Goal: Task Accomplishment & Management: Use online tool/utility

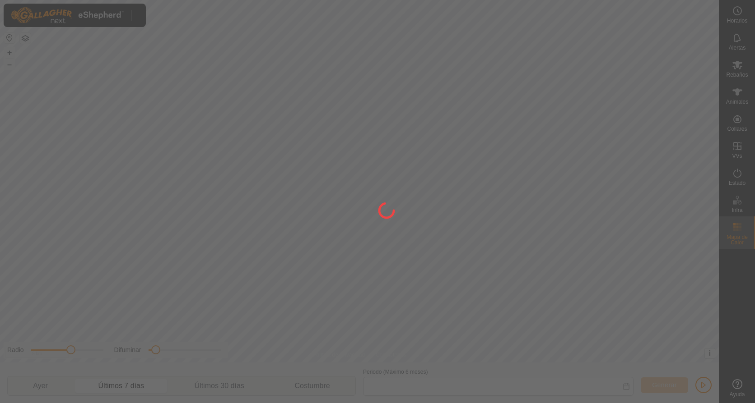
type input "[DATE] - [DATE]"
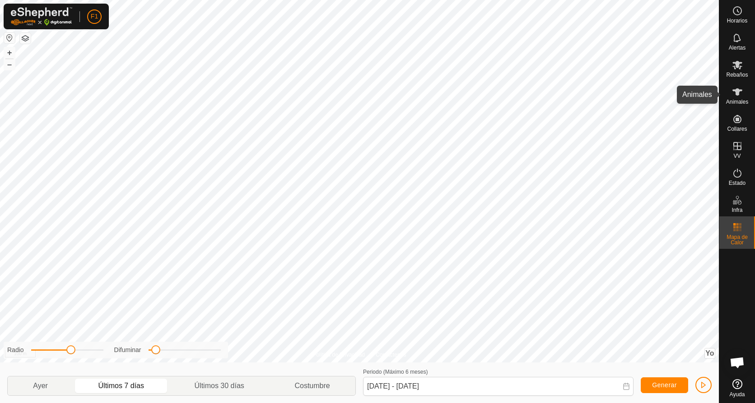
click at [733, 97] on icon at bounding box center [737, 92] width 11 height 11
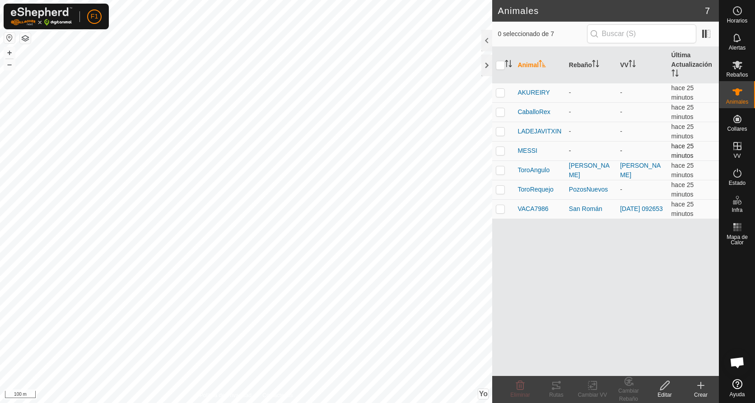
drag, startPoint x: 528, startPoint y: 151, endPoint x: 501, endPoint y: 149, distance: 26.7
click at [501, 149] on p-checkbox at bounding box center [500, 150] width 9 height 7
checkbox input "true"
click at [659, 385] on icon at bounding box center [664, 385] width 11 height 11
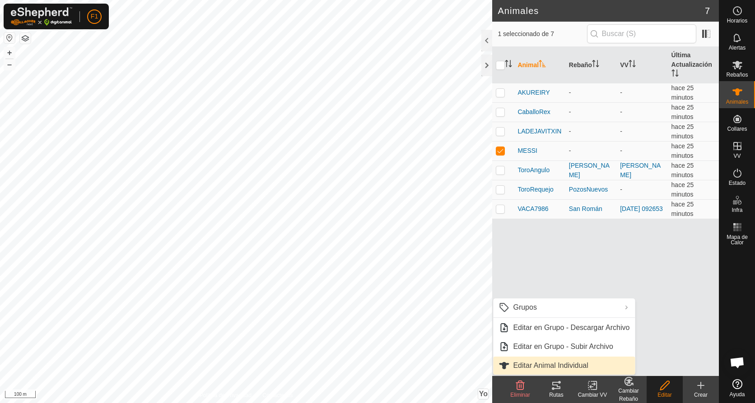
click at [527, 364] on link "Editar Animal Individual" at bounding box center [564, 366] width 142 height 18
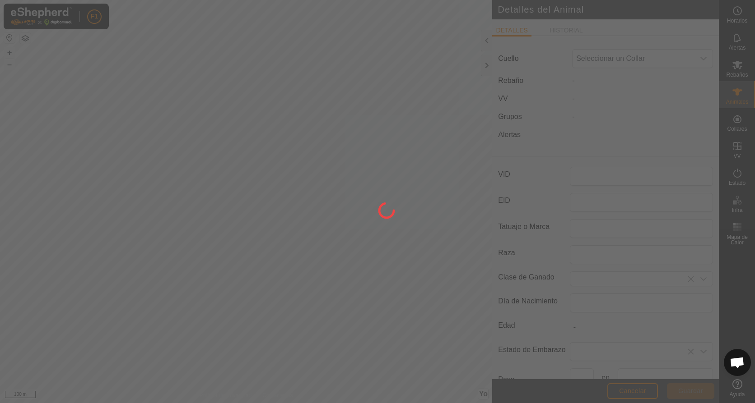
type input "MESSI"
type input "CABALLO SEMENTAL"
type input "0"
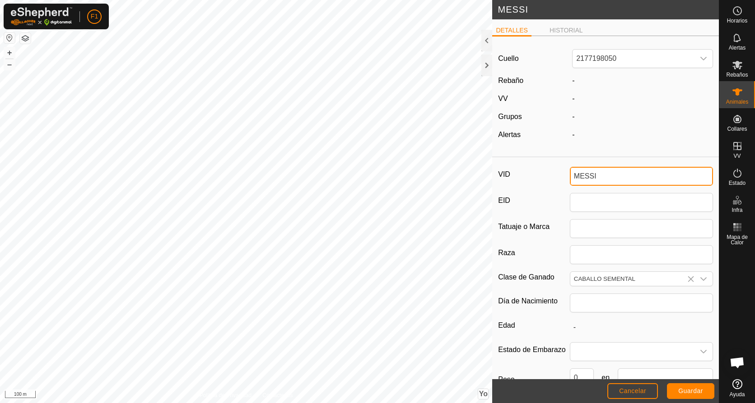
click at [600, 177] on input "MESSI" at bounding box center [641, 176] width 143 height 19
type input "M"
type input "vaca4385"
click at [700, 279] on icon "Disparador desplegable" at bounding box center [703, 279] width 7 height 7
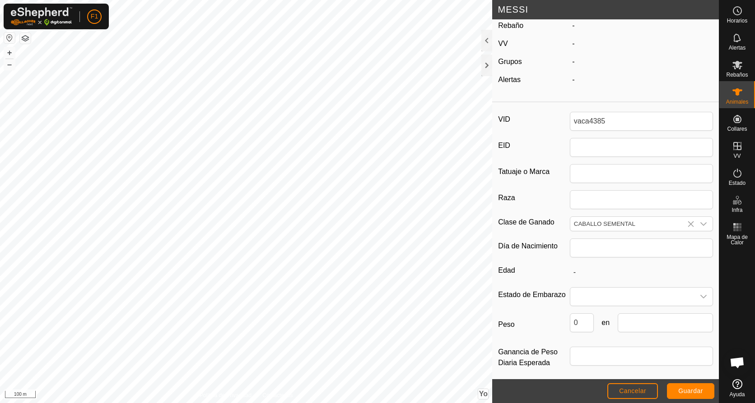
scroll to position [61, 0]
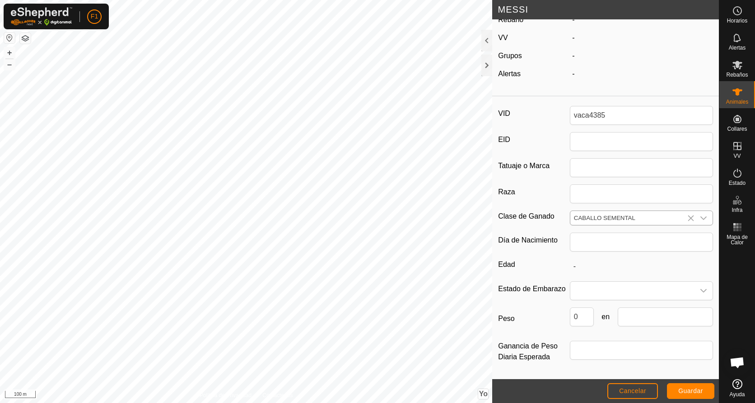
click at [640, 214] on input "CABALLO SEMENTAL" at bounding box center [632, 218] width 124 height 14
type input "C"
click at [590, 268] on li "TUDANCA" at bounding box center [639, 271] width 138 height 18
type input "TUDANCA"
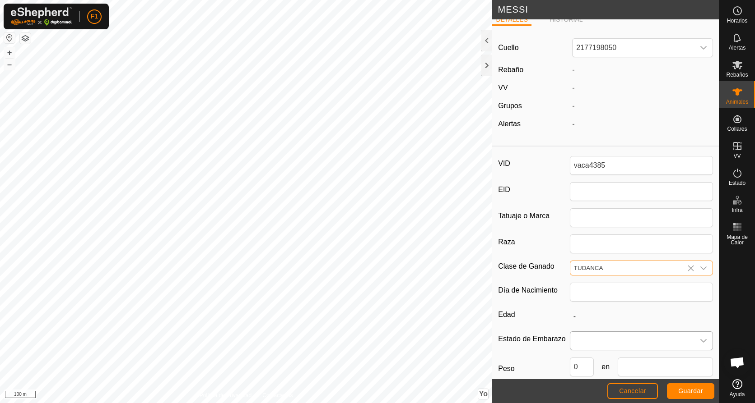
scroll to position [0, 0]
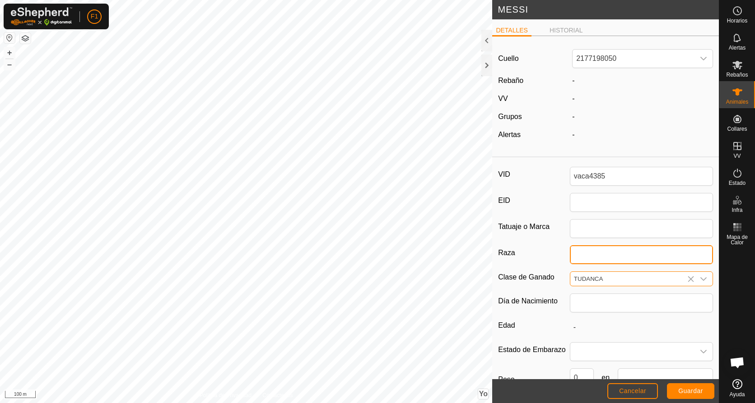
click at [570, 252] on input "Raza" at bounding box center [641, 255] width 143 height 19
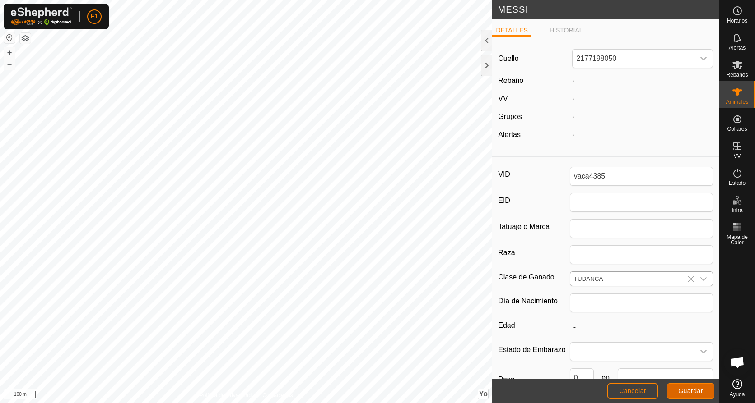
click at [682, 389] on span "Guardar" at bounding box center [690, 391] width 25 height 7
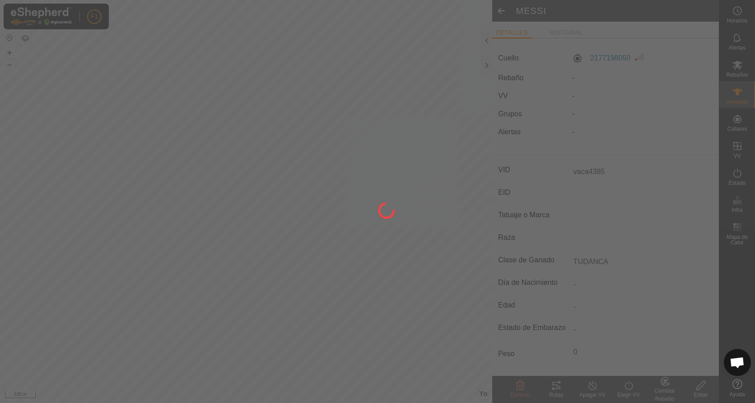
type input "MESSI"
type input "-"
type input "0 kg"
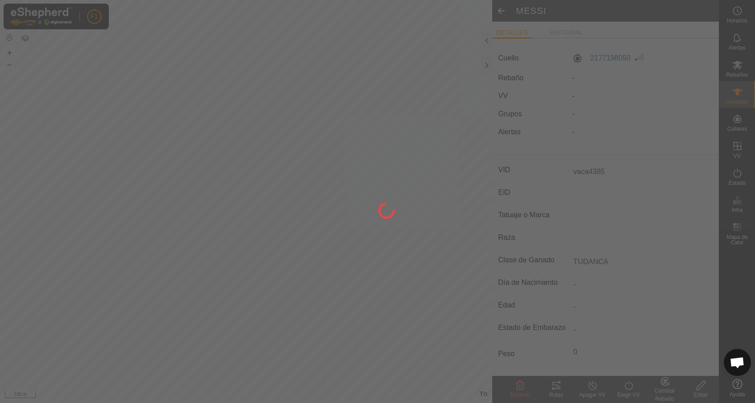
type input "-"
type input "CABALLO SEMENTAL"
type input "vaca4385"
type input "TUDANCA"
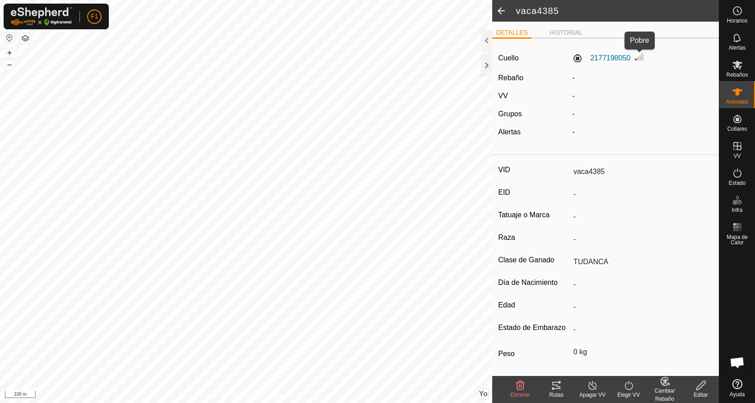
drag, startPoint x: 636, startPoint y: 58, endPoint x: 543, endPoint y: 91, distance: 98.4
click at [543, 91] on div "VV" at bounding box center [531, 96] width 74 height 11
click at [604, 56] on label "2177198050" at bounding box center [601, 58] width 58 height 11
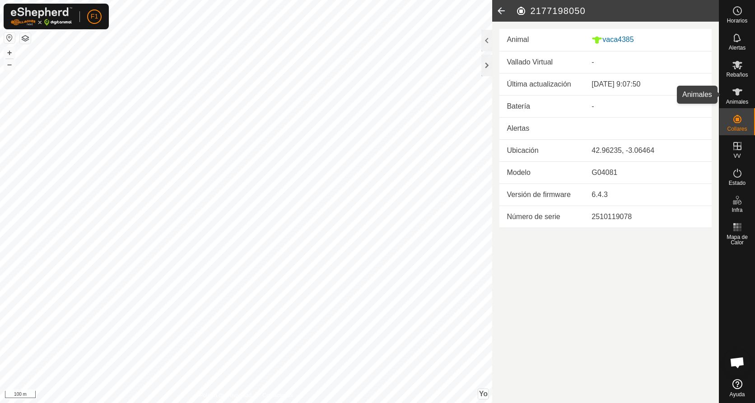
click at [739, 95] on icon at bounding box center [737, 92] width 11 height 11
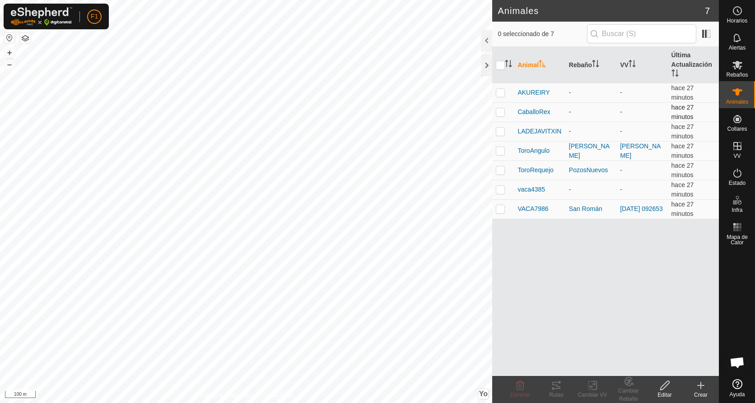
click at [501, 113] on p-checkbox at bounding box center [500, 111] width 9 height 7
checkbox input "true"
click at [664, 390] on icon at bounding box center [664, 385] width 11 height 11
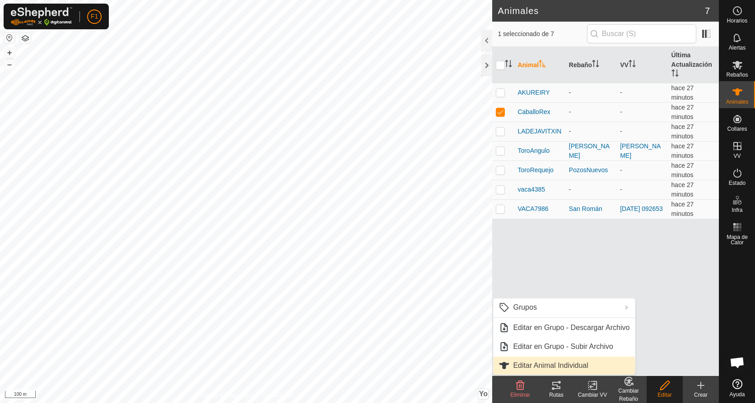
click at [547, 367] on link "Editar Animal Individual" at bounding box center [564, 366] width 142 height 18
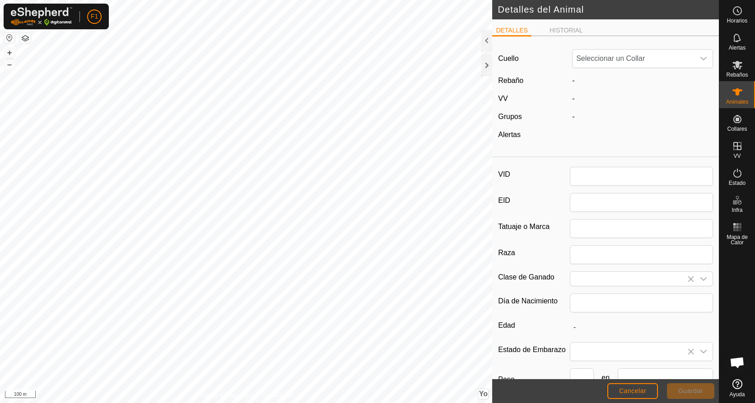
type input "CaballoRex"
type input "0"
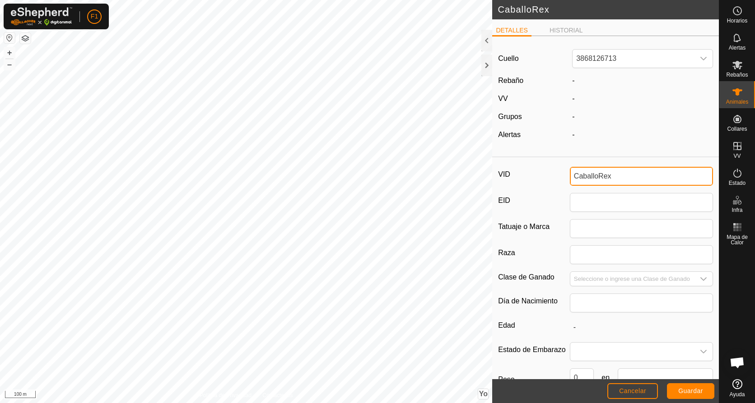
click at [612, 177] on input "CaballoRex" at bounding box center [641, 176] width 143 height 19
type input "C"
type input "vaca2619"
click at [700, 278] on icon "Disparador desplegable" at bounding box center [703, 279] width 7 height 7
click at [606, 332] on li "TUDANCA" at bounding box center [639, 332] width 138 height 18
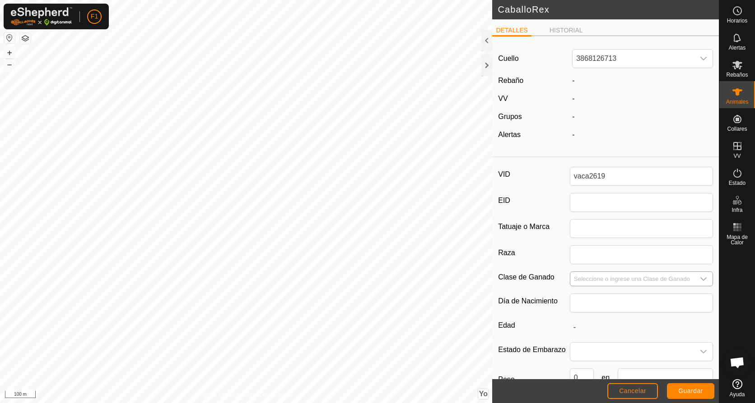
type input "TUDANCA"
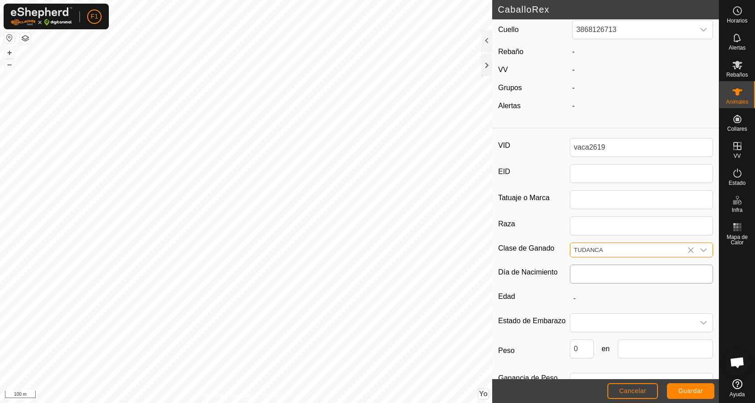
scroll to position [61, 0]
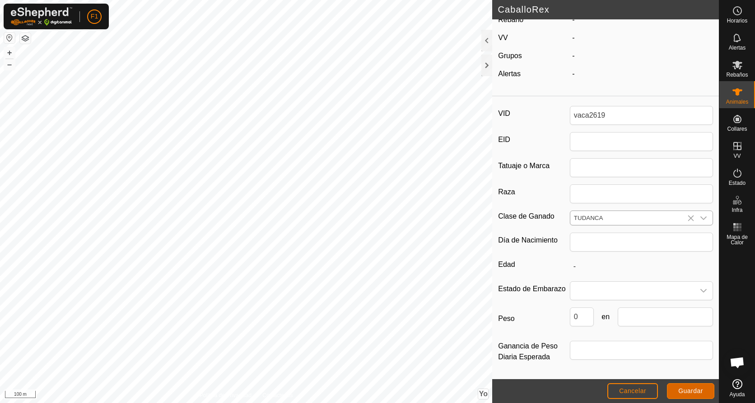
click at [684, 389] on span "Guardar" at bounding box center [690, 391] width 25 height 7
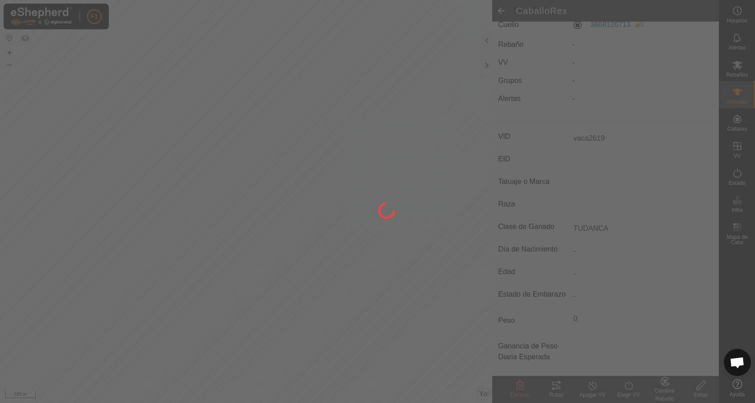
type input "CaballoRex"
type input "-"
type input "0 kg"
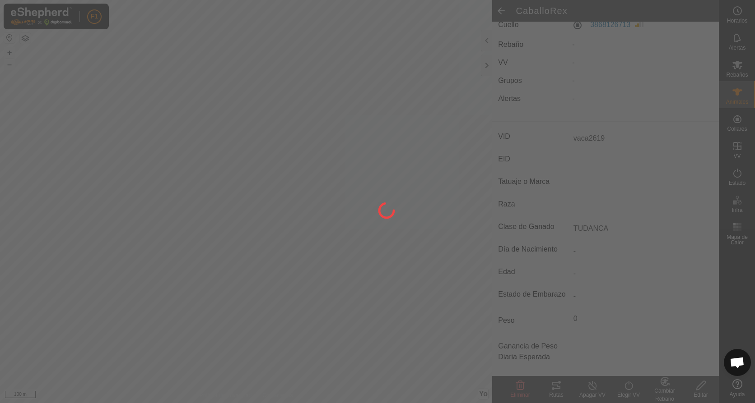
type input "-"
type input "vaca2619"
type input "TUDANCA"
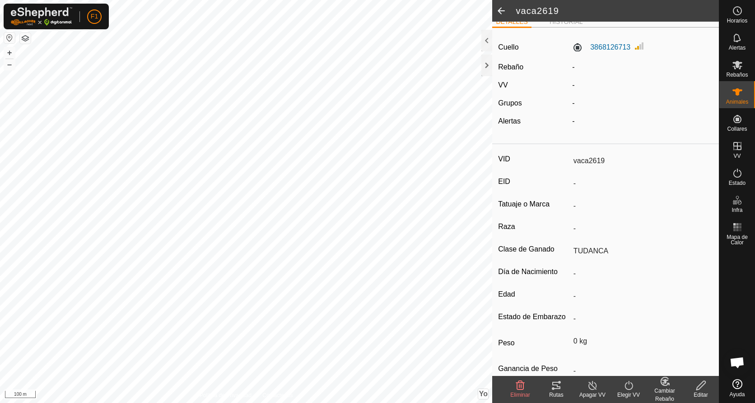
scroll to position [0, 0]
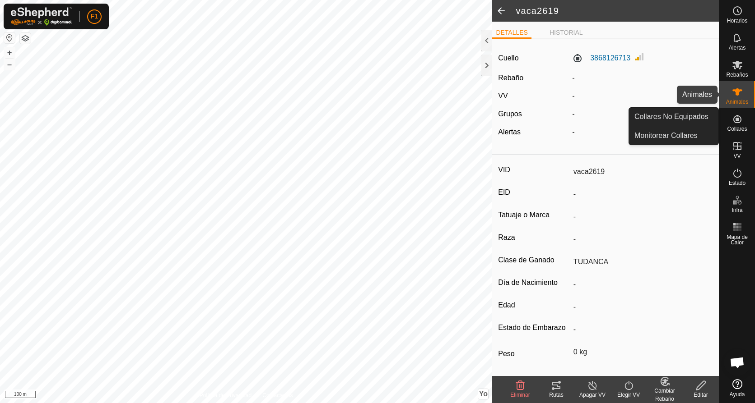
click at [737, 92] on icon at bounding box center [737, 91] width 10 height 7
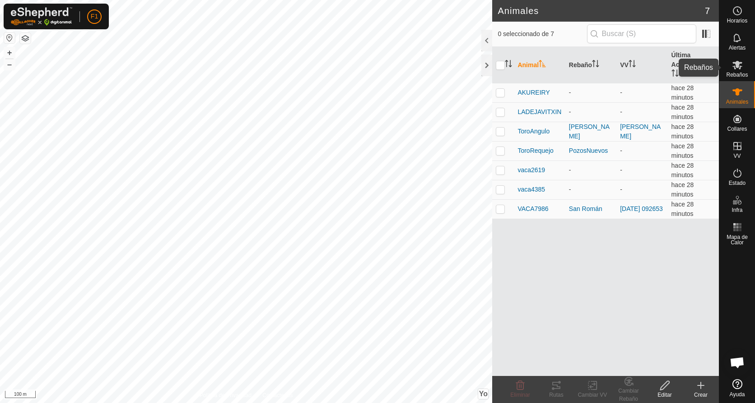
click at [732, 65] on icon at bounding box center [737, 65] width 11 height 11
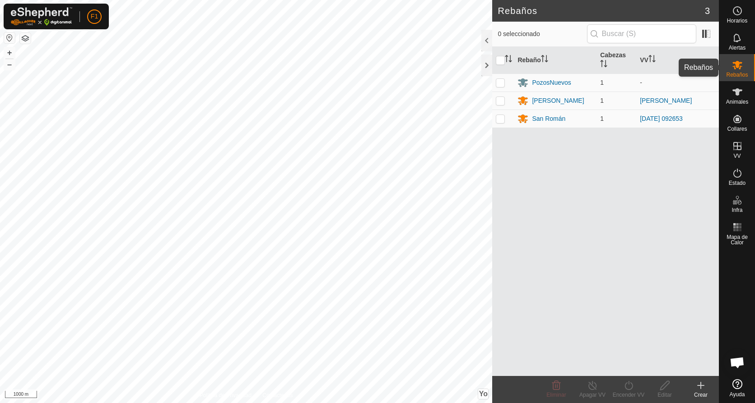
click at [739, 71] on es-mob-svg-icon at bounding box center [737, 65] width 16 height 14
click at [702, 384] on icon at bounding box center [700, 385] width 11 height 11
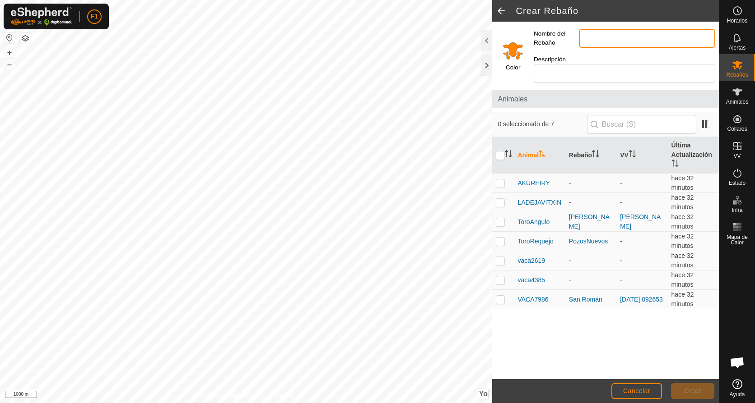
click at [589, 39] on input "Nombre del Rebaño" at bounding box center [647, 38] width 136 height 19
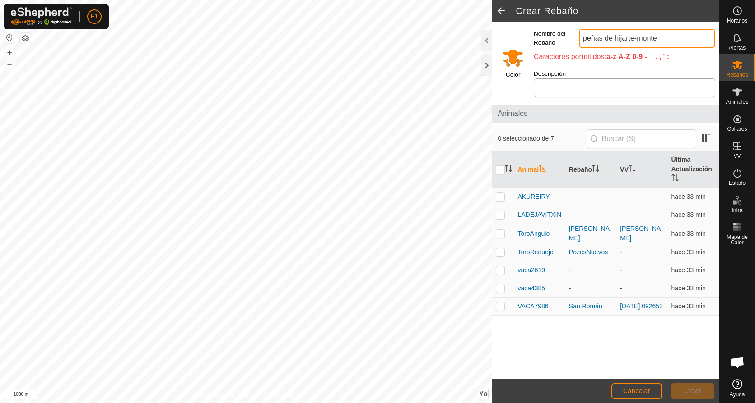
type input "peñas de hijarte-monte"
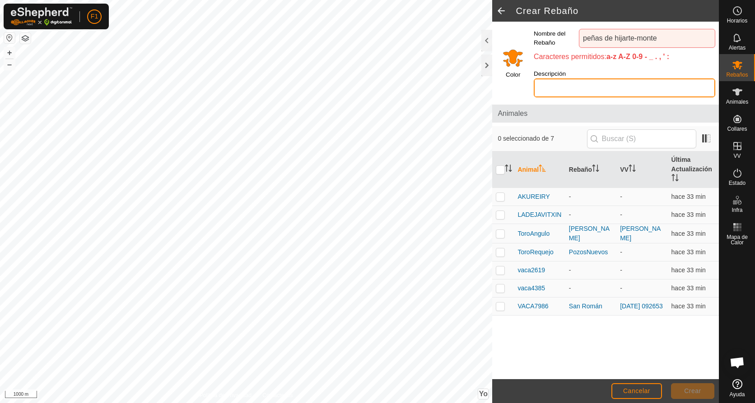
click at [593, 80] on input "Descripción" at bounding box center [623, 88] width 181 height 19
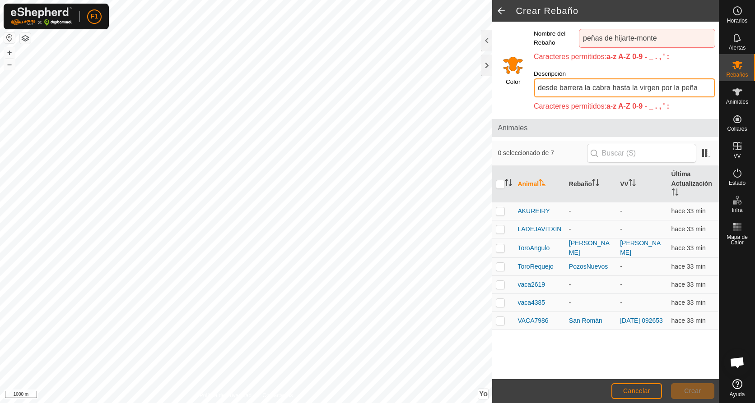
scroll to position [0, 29]
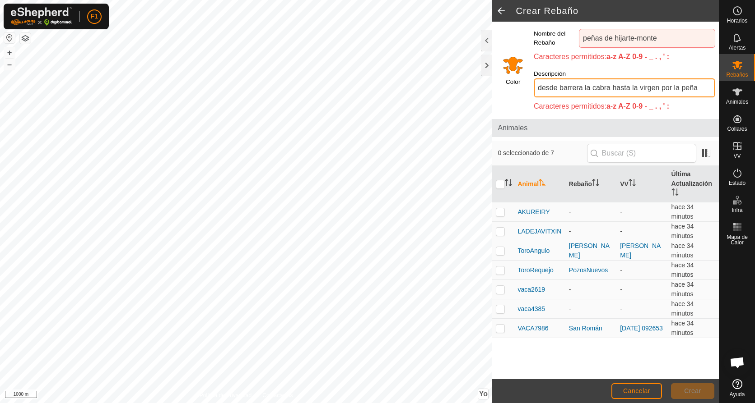
type input "desde barrera la cabra hasta la virgen por la peña"
click at [621, 123] on span "Animales" at bounding box center [605, 128] width 216 height 11
click at [501, 286] on p-checkbox at bounding box center [500, 289] width 9 height 7
checkbox input "true"
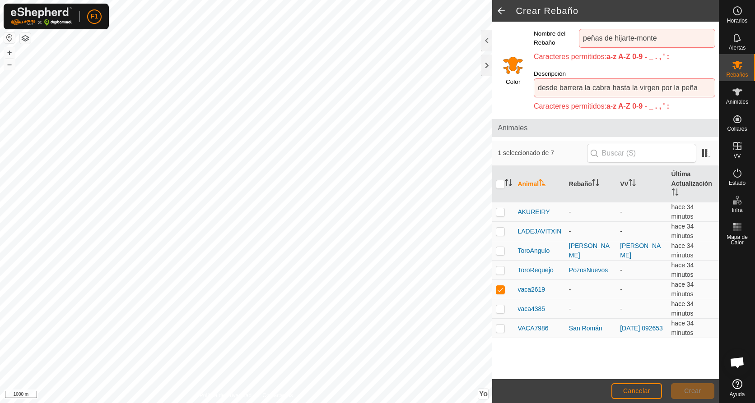
click at [500, 306] on p-checkbox at bounding box center [500, 309] width 9 height 7
checkbox input "true"
click at [500, 286] on p-checkbox at bounding box center [500, 289] width 9 height 7
checkbox input "false"
drag, startPoint x: 498, startPoint y: 299, endPoint x: 506, endPoint y: 306, distance: 10.9
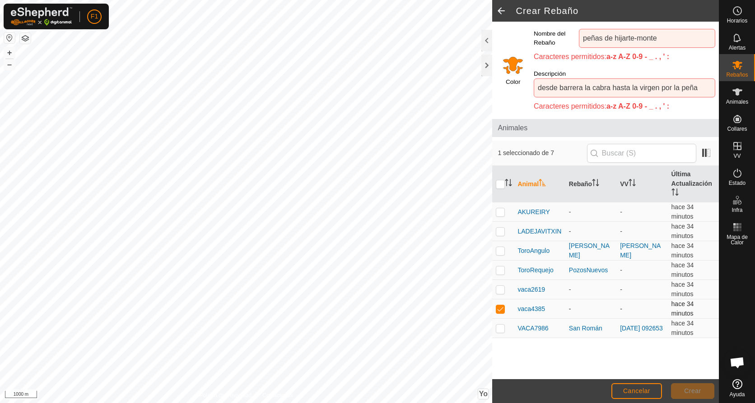
click at [498, 306] on p-checkbox at bounding box center [500, 309] width 9 height 7
checkbox input "false"
click at [632, 79] on input "desde barrera la cabra hasta la virgen por la peña" at bounding box center [623, 88] width 181 height 19
click at [637, 39] on input "peñas de hijarte-monte" at bounding box center [647, 38] width 136 height 19
type input "peñas de hijarte-monte"
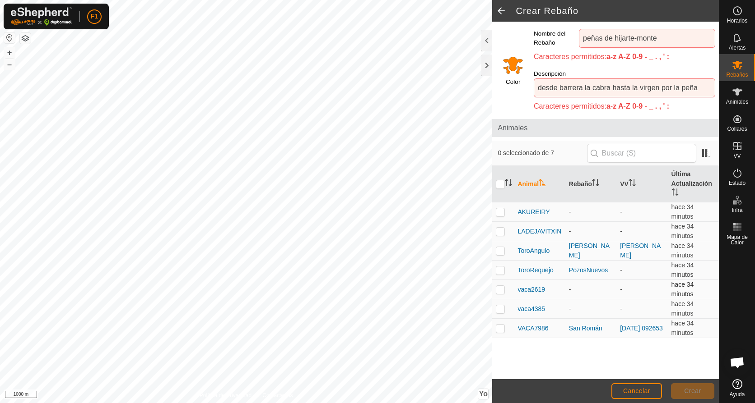
click at [500, 286] on p-checkbox at bounding box center [500, 289] width 9 height 7
checkbox input "true"
click at [500, 306] on p-checkbox at bounding box center [500, 309] width 9 height 7
checkbox input "true"
click at [598, 150] on p-inputicon at bounding box center [593, 153] width 7 height 7
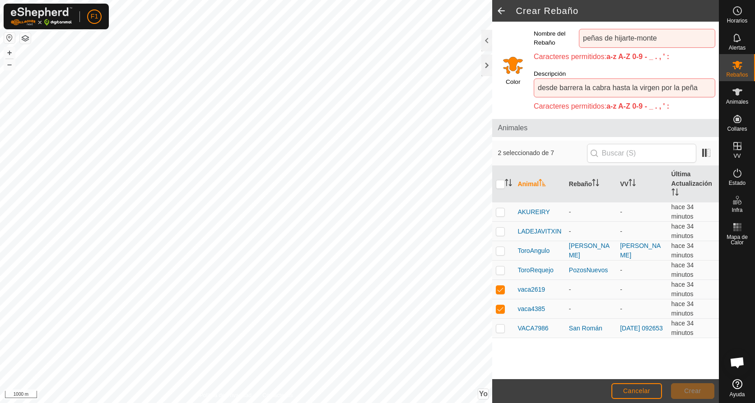
click at [598, 150] on p-inputicon at bounding box center [593, 153] width 7 height 7
click at [501, 180] on input "checkbox" at bounding box center [500, 184] width 9 height 9
checkbox input "true"
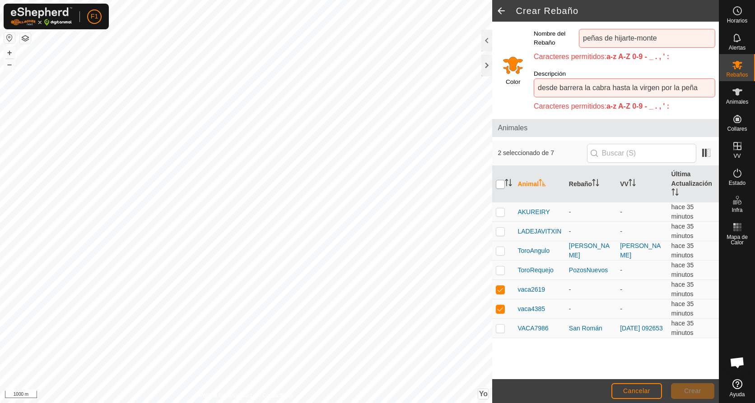
checkbox input "true"
click at [501, 180] on input "checkbox" at bounding box center [500, 184] width 9 height 9
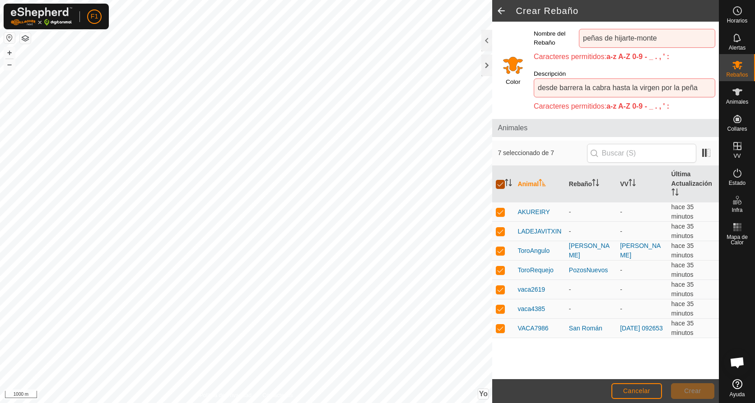
checkbox input "false"
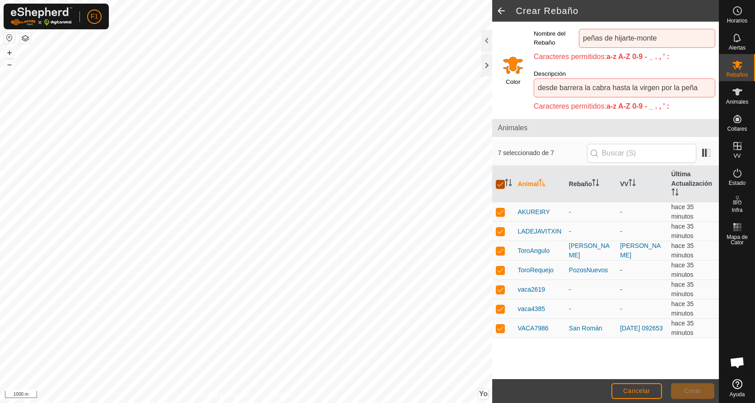
checkbox input "false"
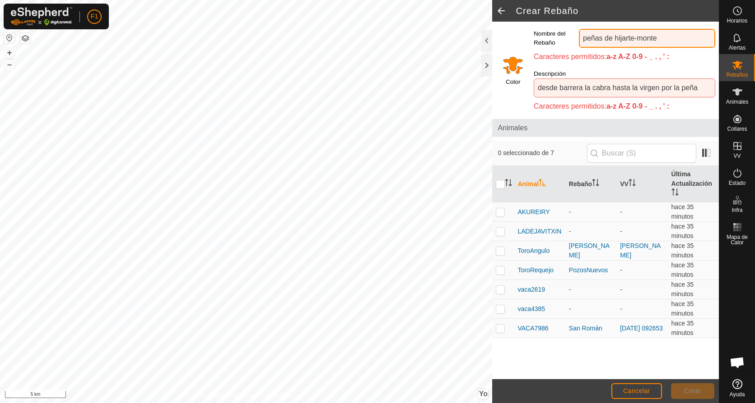
click at [666, 40] on input "peñas de hijarte-monte" at bounding box center [647, 38] width 136 height 19
type input "p"
type input "monte-peñas de hijarte"
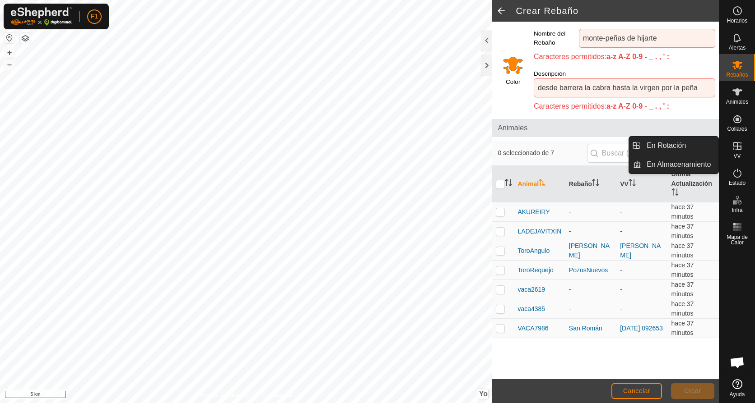
click at [738, 147] on icon at bounding box center [737, 146] width 11 height 11
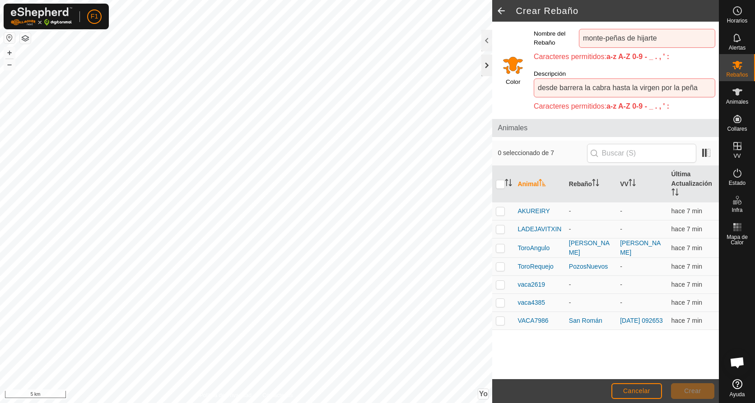
click at [486, 64] on div at bounding box center [486, 66] width 11 height 22
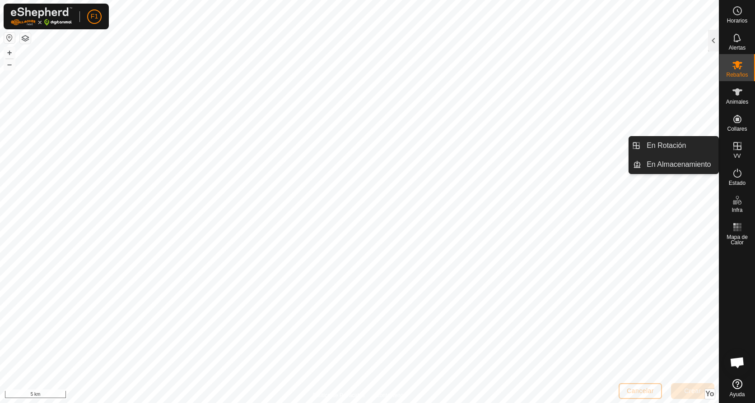
click at [738, 147] on icon at bounding box center [737, 146] width 8 height 8
click at [738, 146] on icon at bounding box center [737, 146] width 8 height 8
click at [737, 147] on icon at bounding box center [737, 146] width 8 height 8
click at [670, 145] on link "En Rotación" at bounding box center [679, 146] width 77 height 18
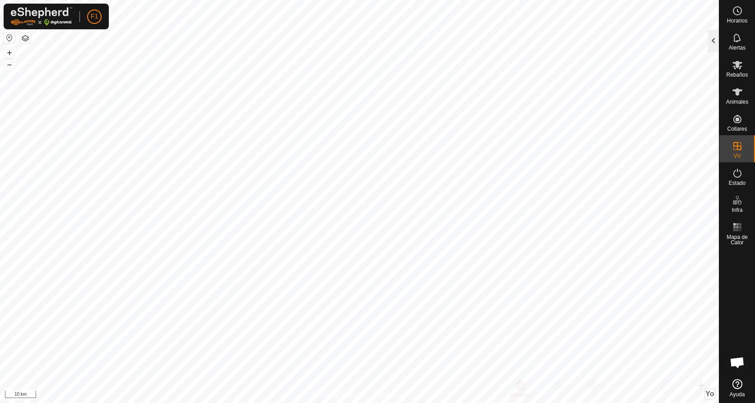
click at [714, 41] on div at bounding box center [713, 41] width 11 height 22
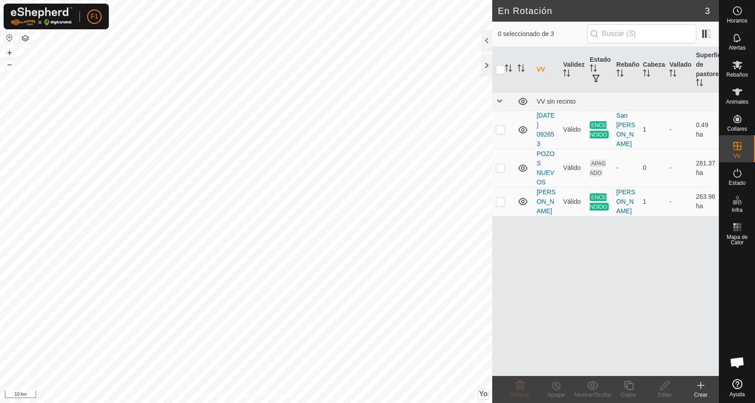
click at [699, 385] on icon at bounding box center [700, 385] width 11 height 11
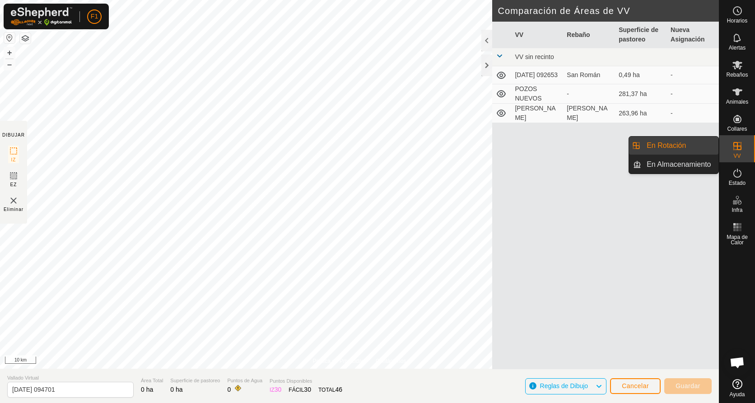
click at [734, 148] on icon at bounding box center [737, 146] width 11 height 11
click at [665, 147] on link "En Rotación" at bounding box center [679, 146] width 77 height 18
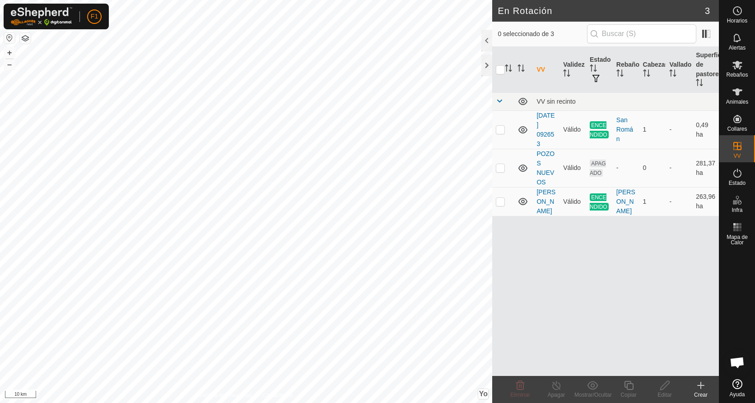
click at [700, 385] on icon at bounding box center [700, 385] width 11 height 11
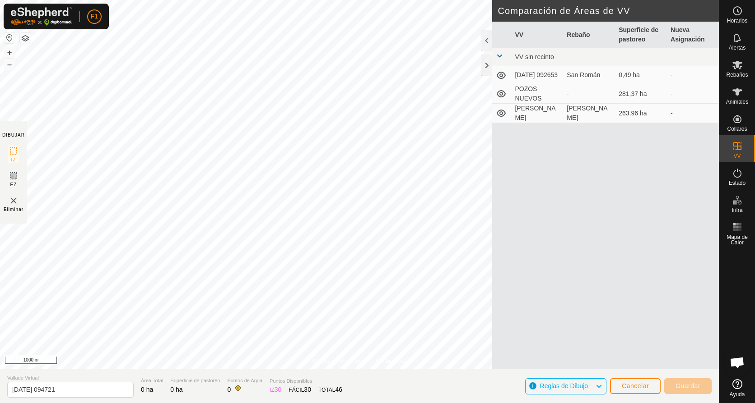
click at [357, 0] on html "F1 Horarios Alertas Rebaños Animales Collares VV Estado Infra Mapa de Calor Ayu…" at bounding box center [377, 201] width 755 height 403
click at [638, 389] on span "Cancelar" at bounding box center [634, 386] width 27 height 7
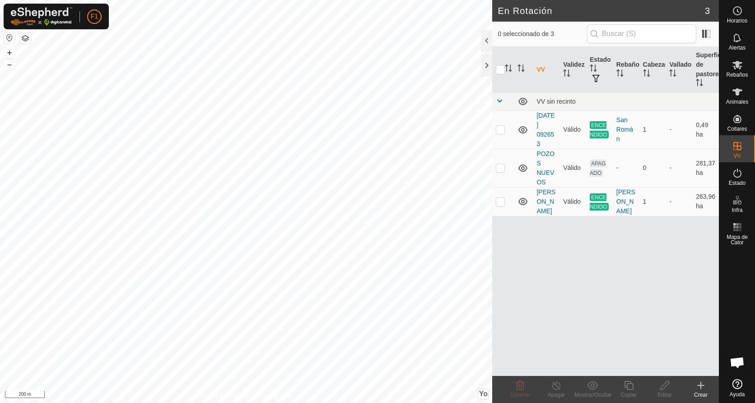
click at [701, 386] on icon at bounding box center [700, 386] width 6 height 0
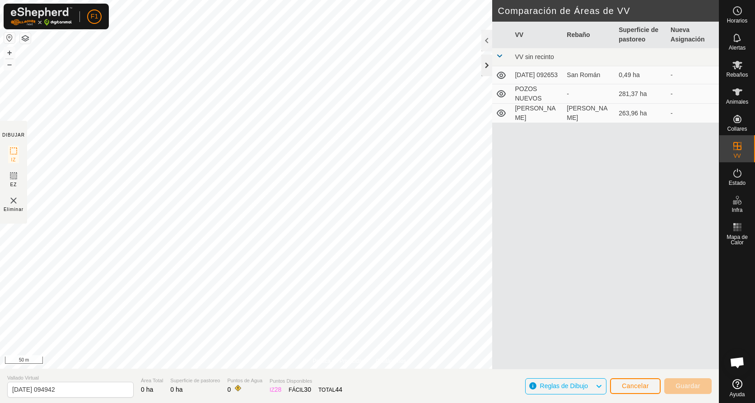
click at [486, 64] on div at bounding box center [486, 66] width 11 height 22
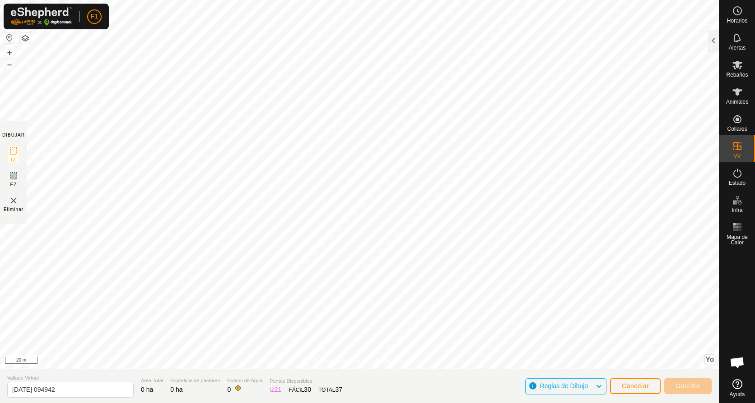
click at [468, 0] on html "F1 Horarios Alertas Rebaños Animales Collares VV Estado Infra Mapa de Calor Ayu…" at bounding box center [377, 201] width 755 height 403
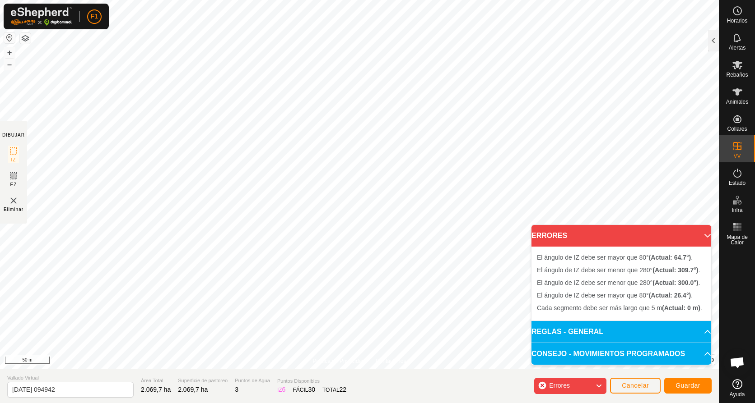
click at [239, 0] on html "F1 Horarios Alertas Rebaños Animales Collares VV Estado Infra Mapa de Calor Ayu…" at bounding box center [377, 201] width 755 height 403
click at [8, 199] on div "Eliminar" at bounding box center [14, 204] width 20 height 18
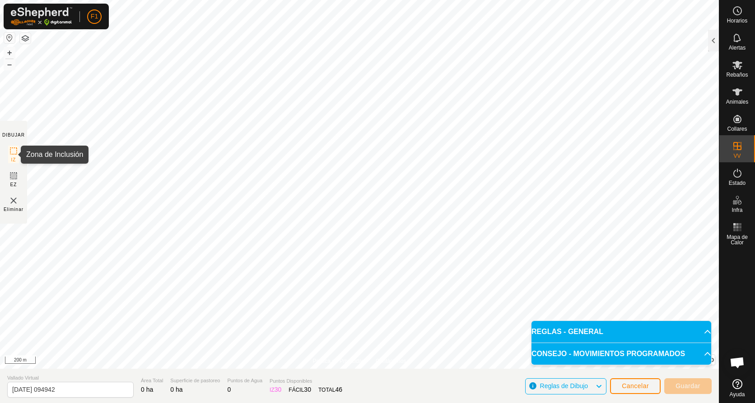
click at [14, 153] on icon at bounding box center [13, 151] width 11 height 11
click at [11, 177] on icon at bounding box center [13, 176] width 11 height 11
click at [11, 201] on img at bounding box center [13, 200] width 11 height 11
click at [15, 202] on img at bounding box center [13, 200] width 11 height 11
click at [14, 199] on img at bounding box center [13, 200] width 11 height 11
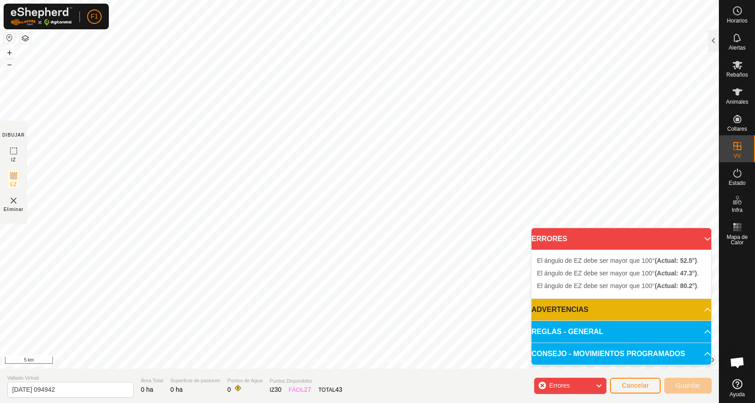
click at [14, 200] on img at bounding box center [13, 200] width 11 height 11
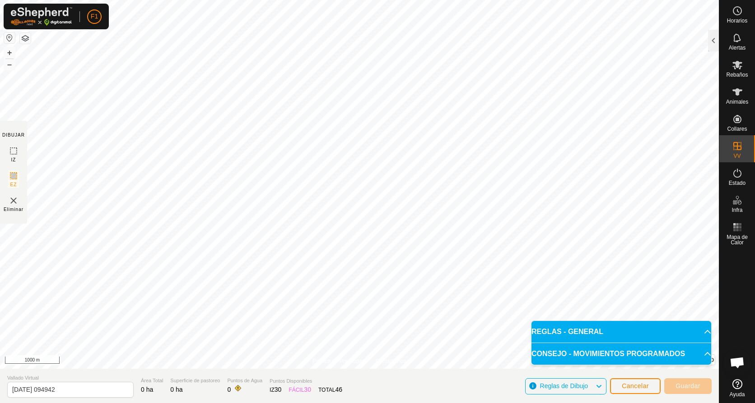
click at [238, 403] on html "F1 Horarios Alertas Rebaños Animales Collares VV Estado Infra Mapa de Calor Ayu…" at bounding box center [377, 201] width 755 height 403
click at [299, 403] on html "F1 Horarios Alertas Rebaños Animales Collares VV Estado Infra Mapa de Calor Ayu…" at bounding box center [377, 201] width 755 height 403
click at [236, 403] on html "F1 Horarios Alertas Rebaños Animales Collares VV Estado Infra Mapa de Calor Ayu…" at bounding box center [377, 201] width 755 height 403
click at [412, 373] on div "Política de Privacidad Contáctenos + – ⇧ Yo This application includes HERE Maps…" at bounding box center [359, 201] width 718 height 403
click at [357, 398] on div "Política de Privacidad Contáctenos + – ⇧ Yo This application includes HERE Maps…" at bounding box center [359, 201] width 718 height 403
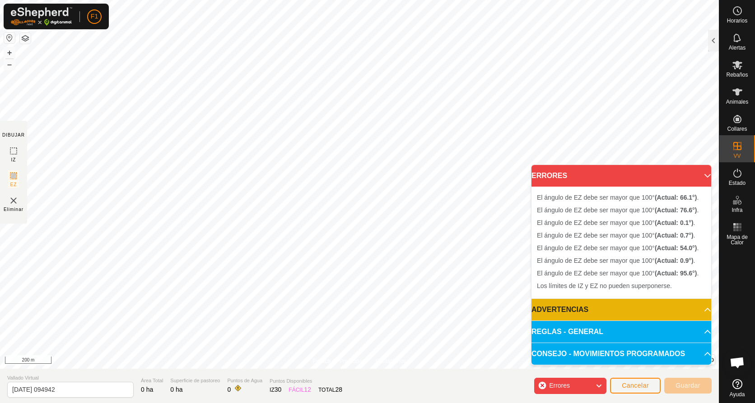
click at [600, 385] on icon at bounding box center [598, 386] width 7 height 12
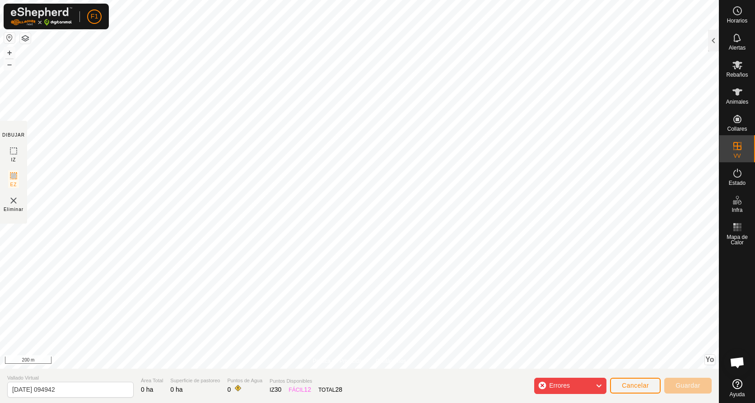
click at [600, 385] on icon at bounding box center [598, 386] width 7 height 12
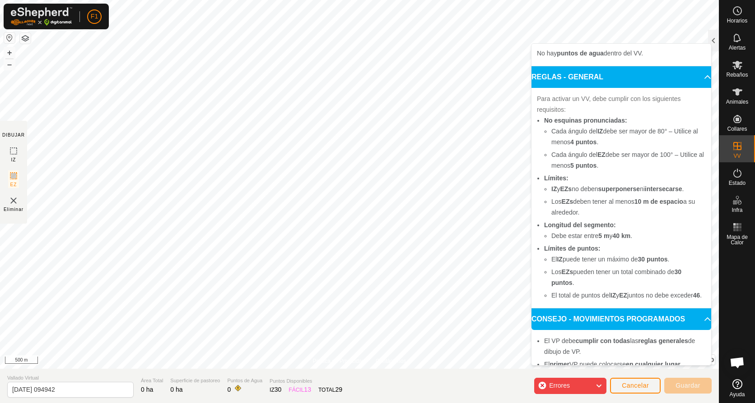
scroll to position [107, 0]
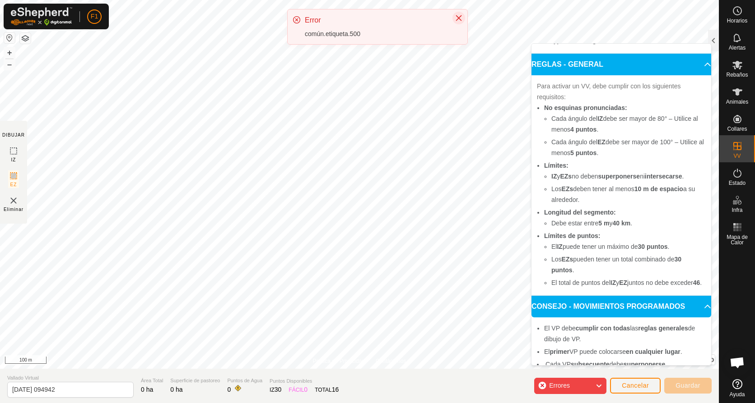
click at [456, 17] on icon "Cerrar" at bounding box center [458, 17] width 7 height 7
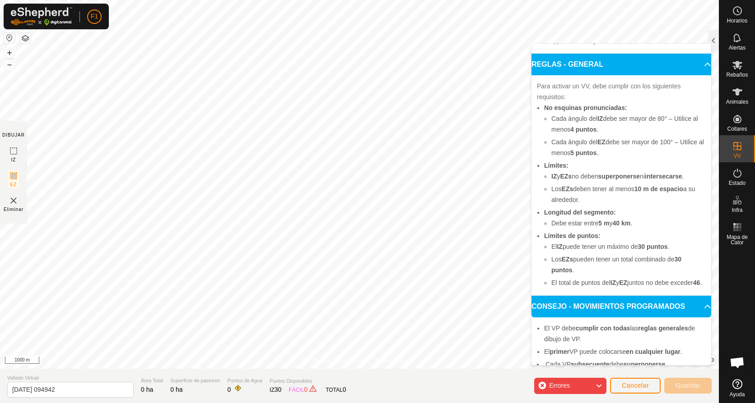
click at [562, 386] on span "Errores" at bounding box center [559, 385] width 21 height 7
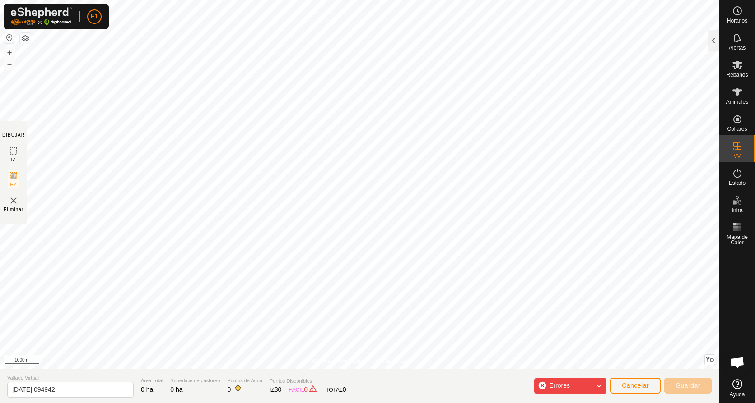
click at [562, 386] on span "Errores" at bounding box center [559, 385] width 21 height 7
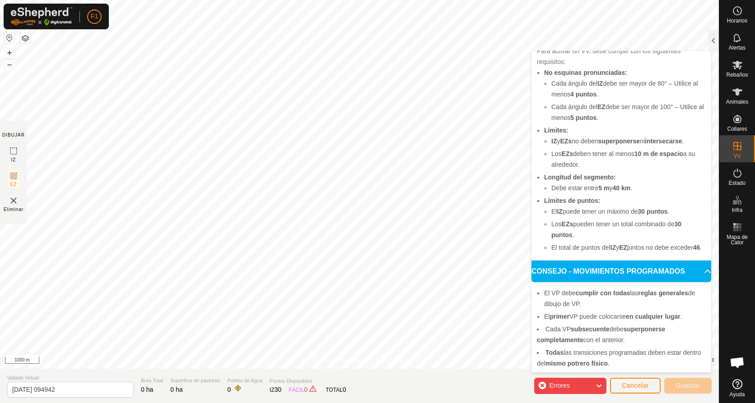
scroll to position [175, 0]
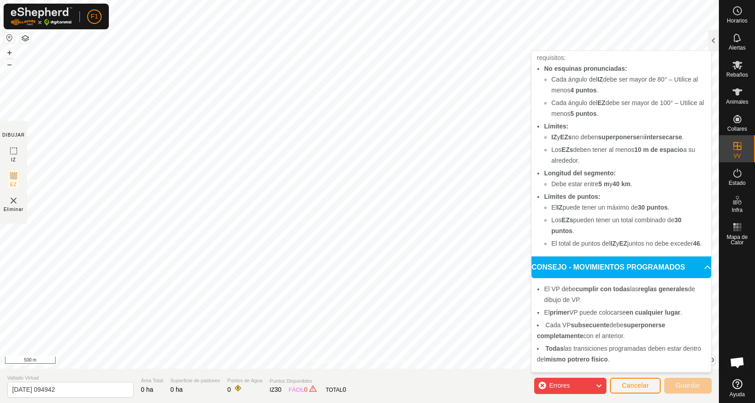
click at [353, 0] on html "F1 Horarios Alertas Rebaños Animales Collares VV Estado Infra Mapa de Calor Ayu…" at bounding box center [377, 201] width 755 height 403
click at [56, 24] on div "F1 Horarios Alertas Rebaños Animales Collares VV Estado Infra Mapa de Calor Ayu…" at bounding box center [377, 201] width 755 height 403
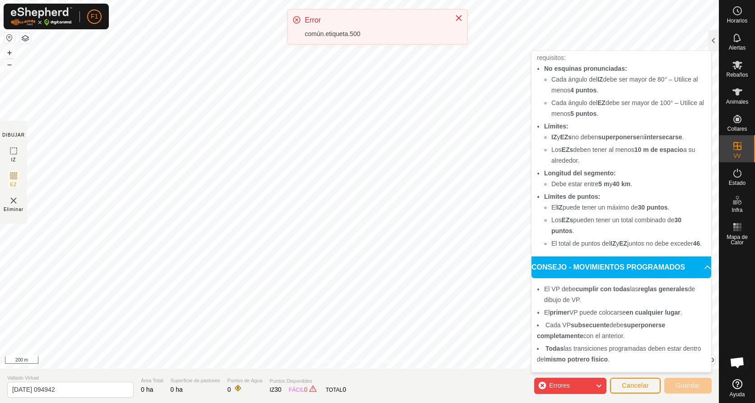
click at [176, 0] on html "F1 Horarios Alertas Rebaños Animales Collares VV Estado Infra Mapa de Calor Ayu…" at bounding box center [377, 201] width 755 height 403
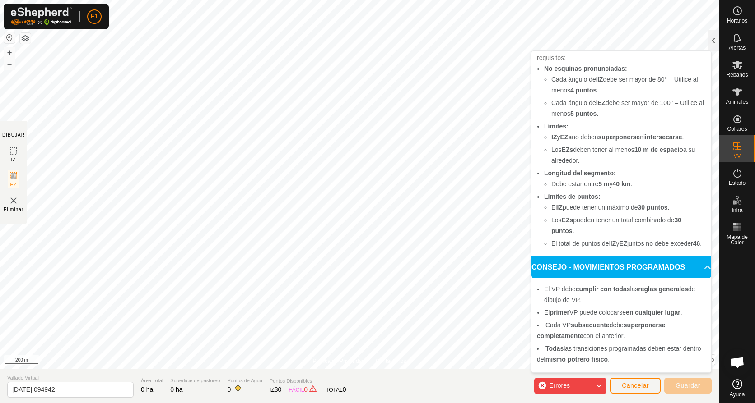
click at [558, 70] on body "F1 Horarios Alertas Rebaños Animales Collares VV Estado Infra Mapa de Calor Ayu…" at bounding box center [377, 201] width 755 height 403
click at [12, 149] on icon at bounding box center [13, 151] width 11 height 11
click at [14, 199] on img at bounding box center [13, 200] width 11 height 11
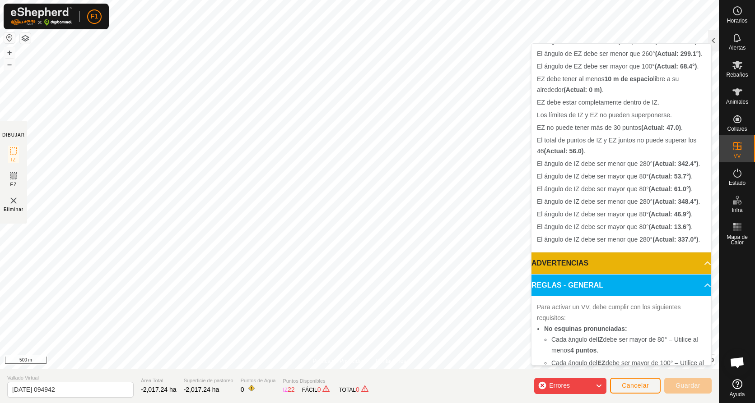
scroll to position [338, 0]
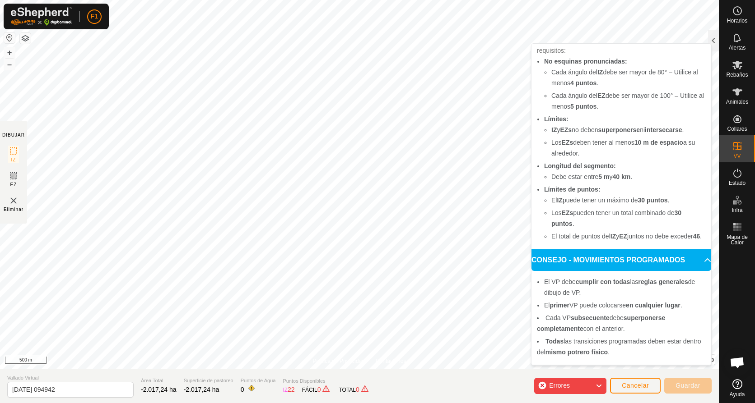
click at [14, 199] on img at bounding box center [13, 200] width 11 height 11
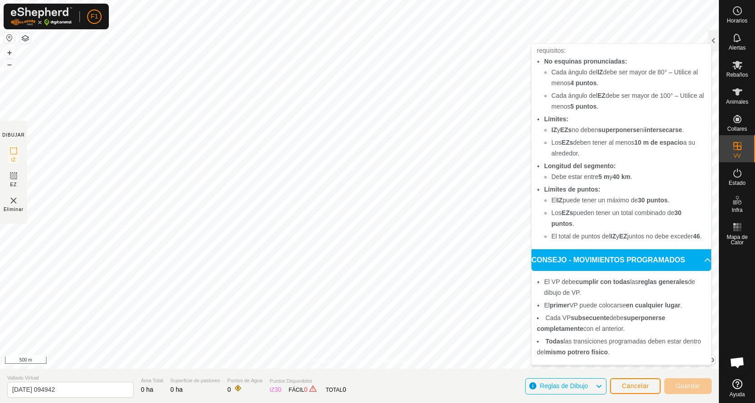
scroll to position [48, 0]
click at [560, 389] on span "Reglas de Dibujo" at bounding box center [564, 386] width 48 height 7
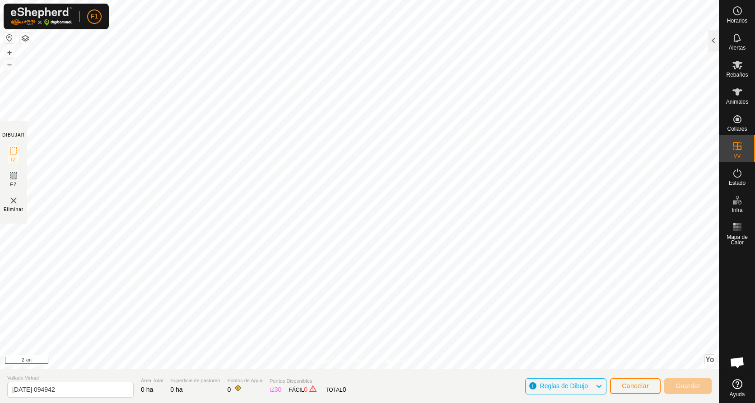
click at [560, 388] on span "Reglas de Dibujo" at bounding box center [564, 386] width 48 height 7
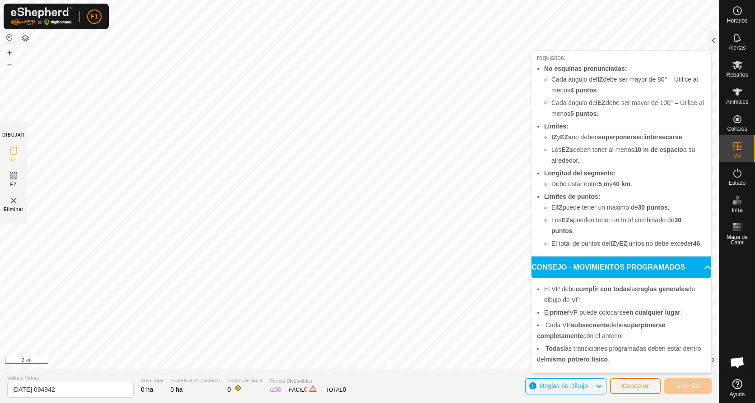
scroll to position [47, 0]
click at [598, 385] on icon at bounding box center [598, 387] width 7 height 12
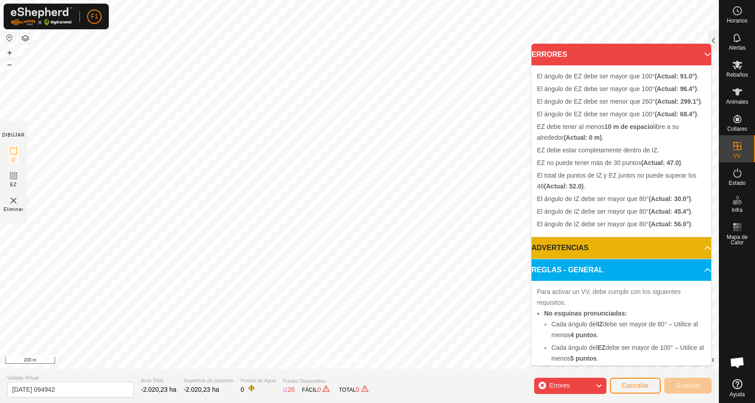
click at [12, 199] on img at bounding box center [13, 200] width 11 height 11
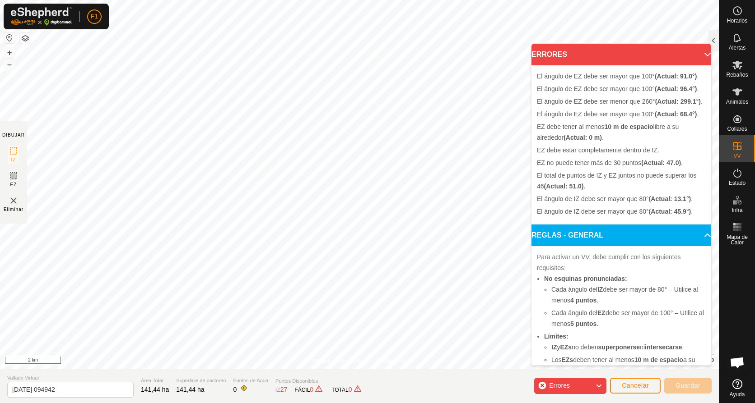
click at [15, 197] on img at bounding box center [13, 200] width 11 height 11
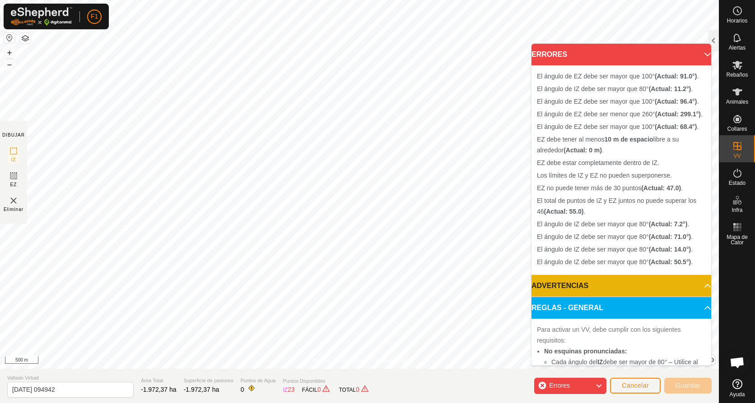
click at [16, 201] on img at bounding box center [13, 200] width 11 height 11
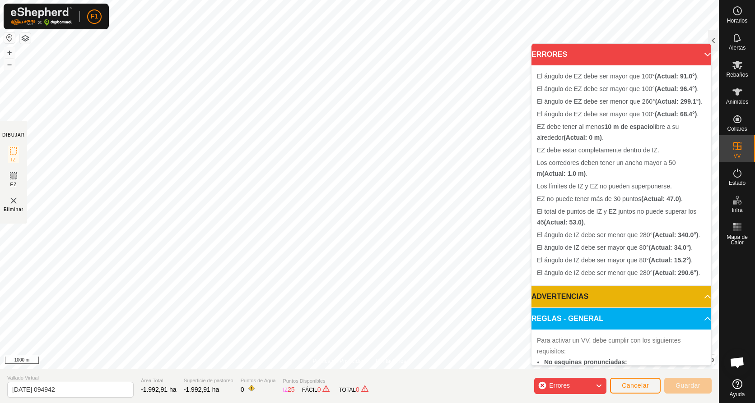
click at [11, 199] on img at bounding box center [13, 200] width 11 height 11
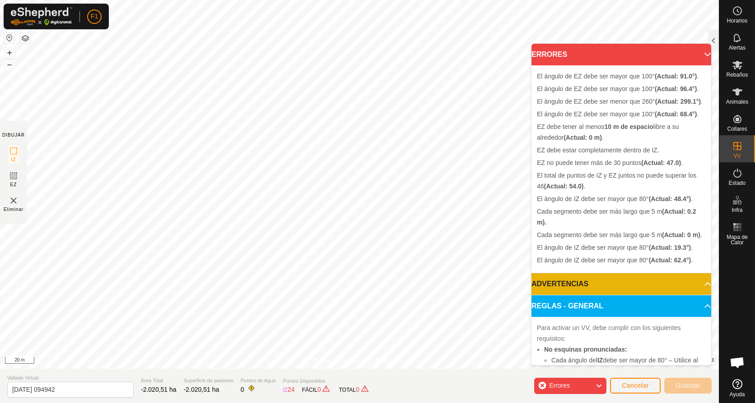
click at [12, 202] on img at bounding box center [13, 200] width 11 height 11
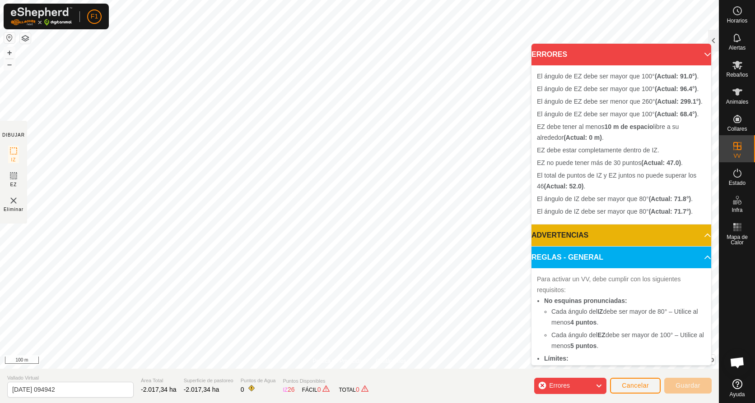
click at [14, 204] on img at bounding box center [13, 200] width 11 height 11
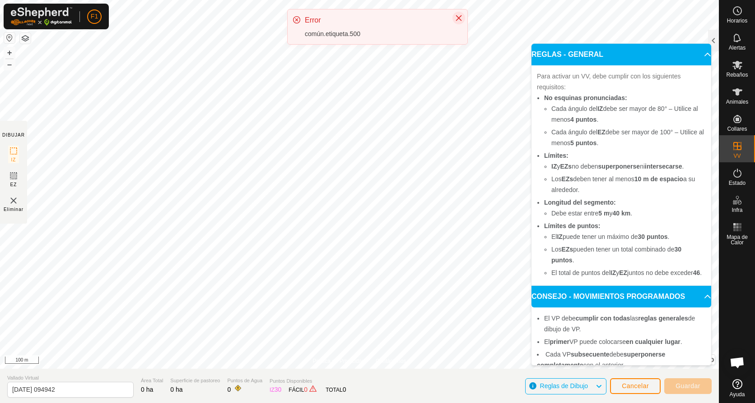
click at [461, 16] on icon "Cerrar" at bounding box center [458, 17] width 7 height 7
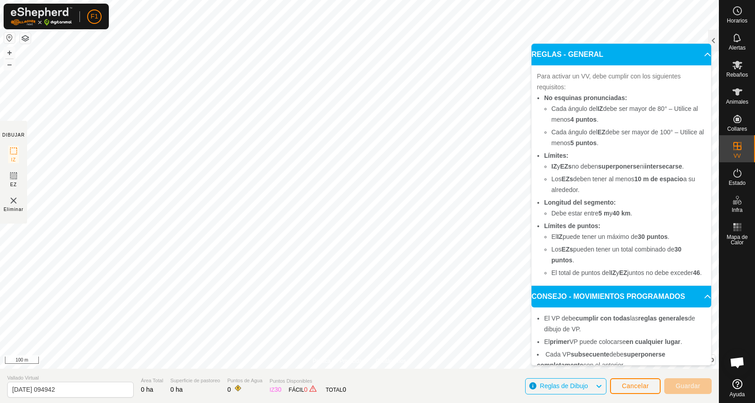
click at [599, 386] on icon at bounding box center [598, 387] width 7 height 12
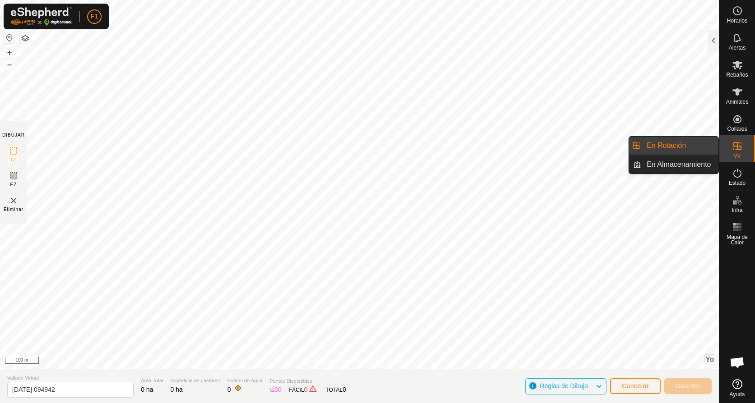
click at [739, 147] on icon at bounding box center [737, 146] width 11 height 11
click at [667, 147] on link "En Rotación" at bounding box center [679, 146] width 77 height 18
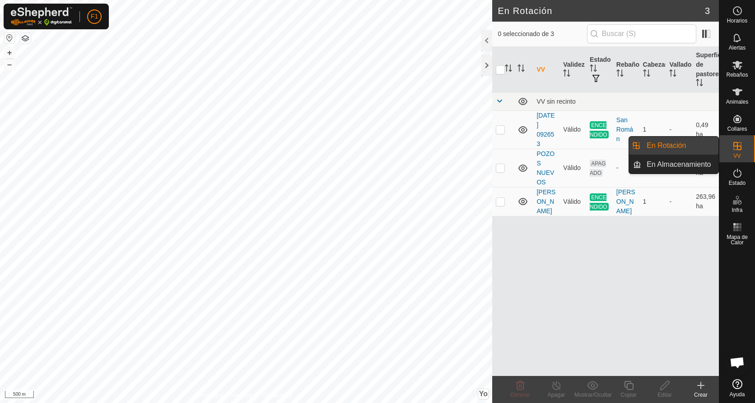
click at [741, 144] on icon at bounding box center [737, 146] width 11 height 11
click at [660, 144] on link "En Rotación" at bounding box center [679, 146] width 77 height 18
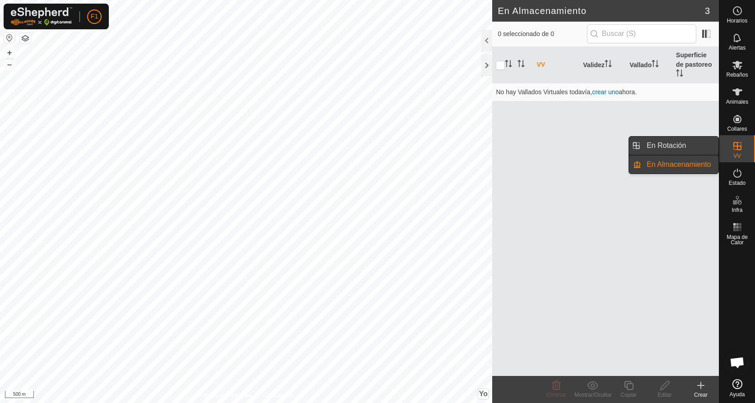
click at [677, 143] on link "En Rotación" at bounding box center [679, 146] width 77 height 18
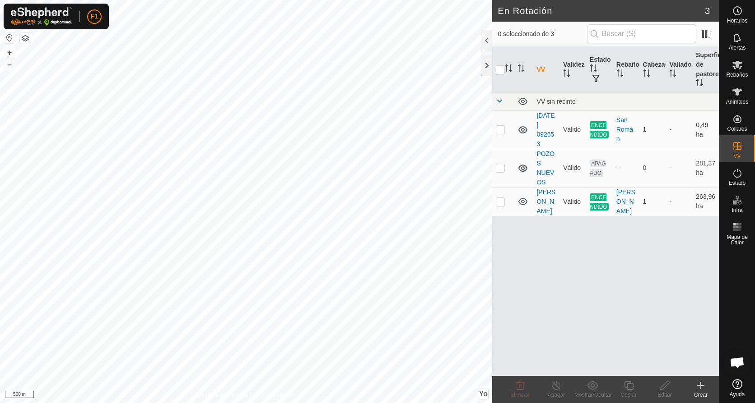
click at [700, 386] on icon at bounding box center [700, 386] width 6 height 0
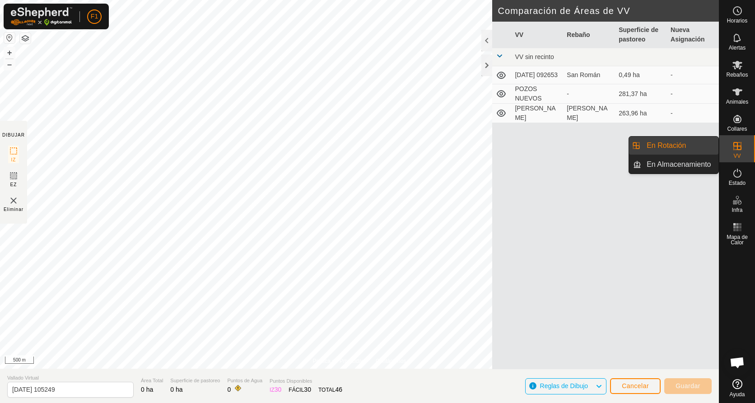
click at [738, 151] on icon at bounding box center [737, 146] width 11 height 11
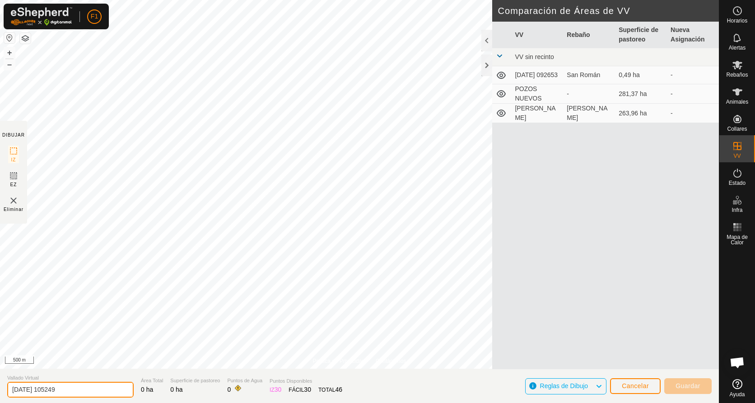
click at [79, 391] on input "[DATE] 105249" at bounding box center [70, 390] width 126 height 16
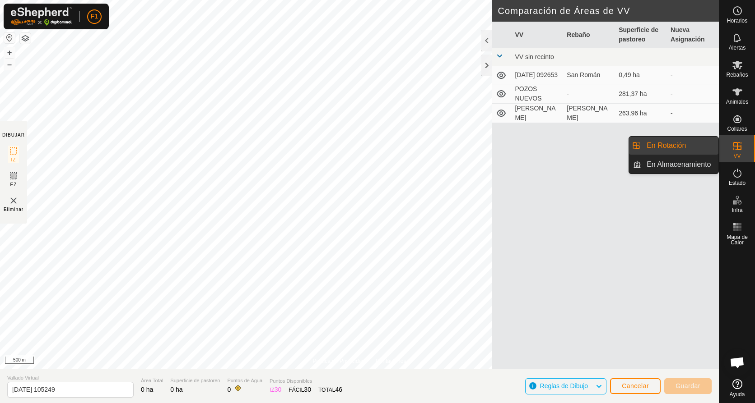
click at [736, 148] on icon at bounding box center [737, 146] width 11 height 11
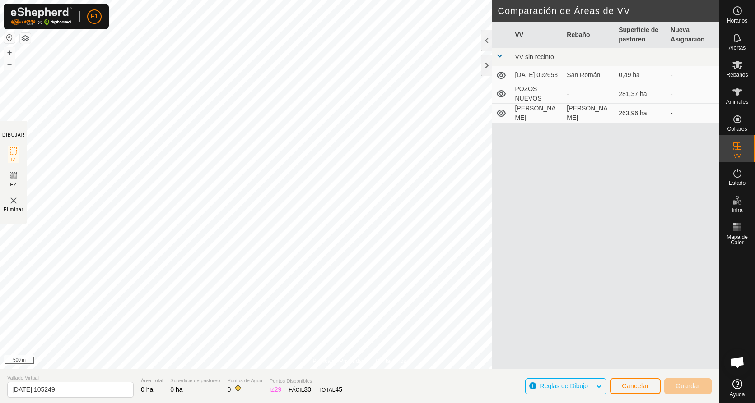
click at [12, 200] on img at bounding box center [13, 200] width 11 height 11
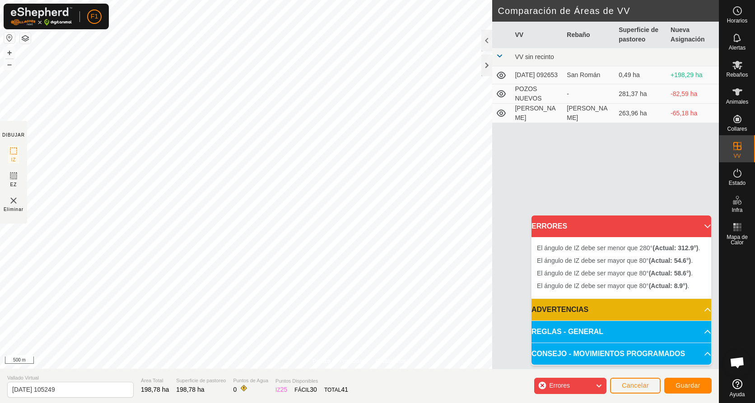
click at [11, 205] on img at bounding box center [13, 200] width 11 height 11
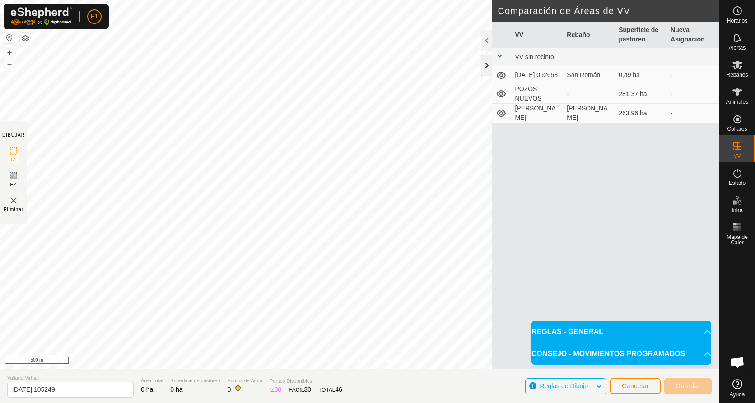
click at [485, 65] on div at bounding box center [486, 66] width 11 height 22
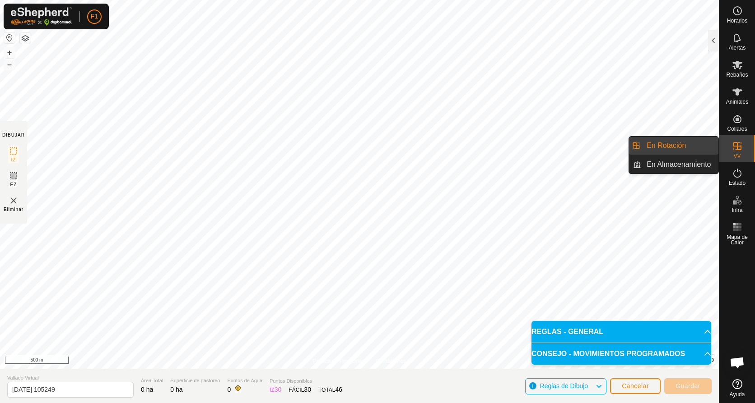
click at [739, 150] on icon at bounding box center [737, 146] width 8 height 8
